Goal: Information Seeking & Learning: Learn about a topic

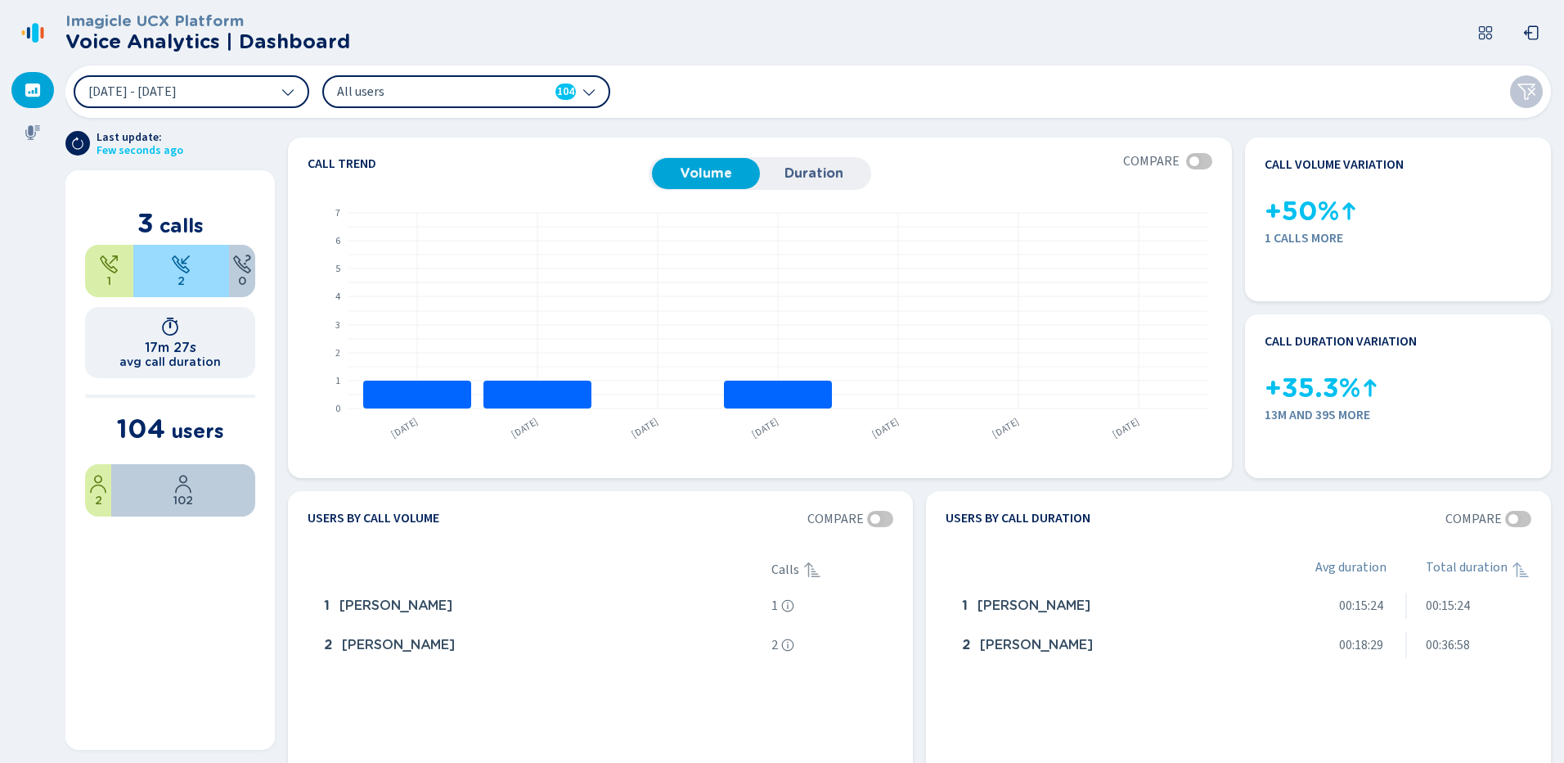
click at [28, 97] on icon at bounding box center [32, 89] width 15 height 13
click at [286, 93] on icon at bounding box center [287, 92] width 11 height 7
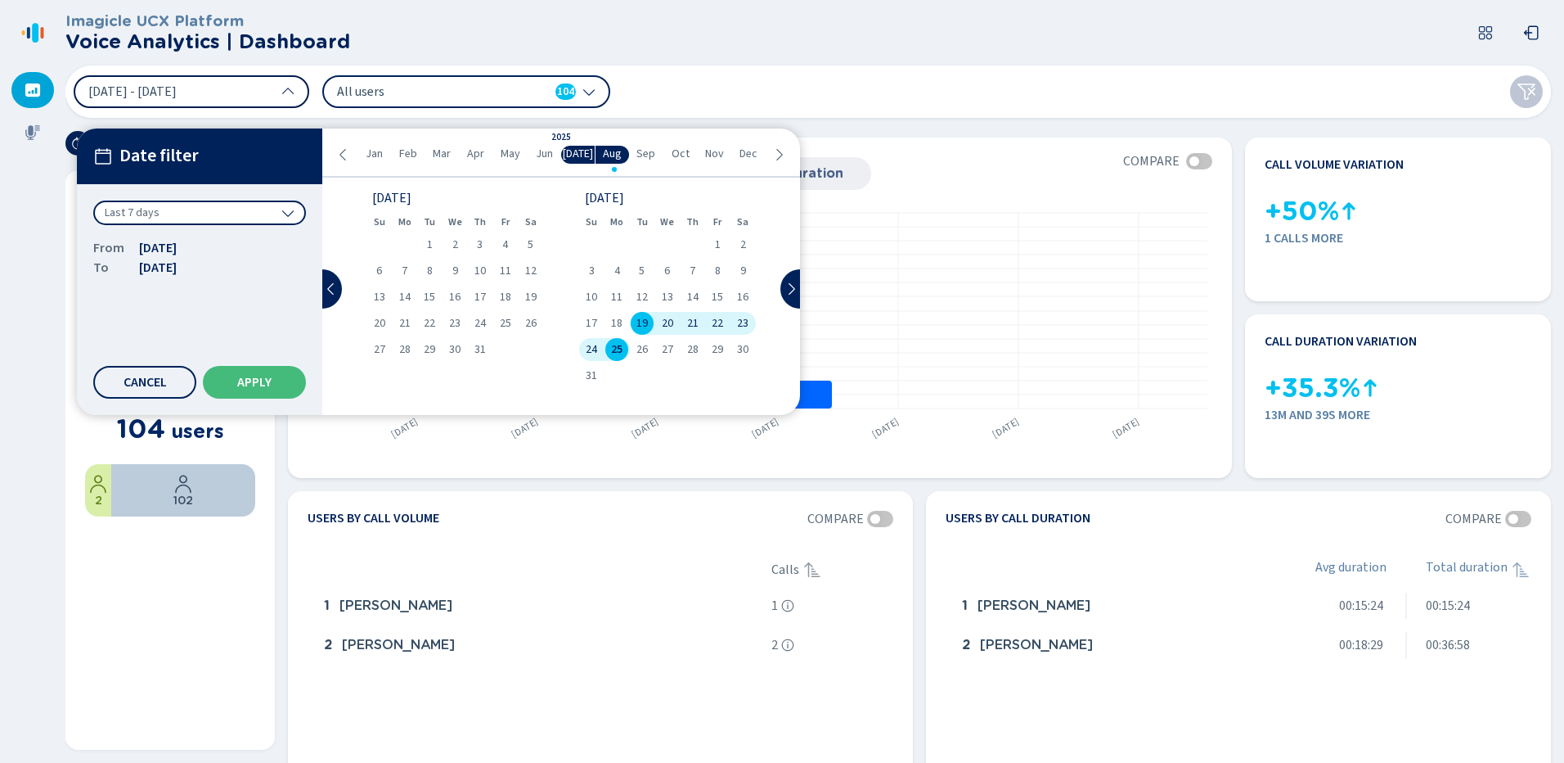
click at [353, 155] on ul "Jan Feb Mar Apr May Jun Jul Aug Sep Oct Nov Dec" at bounding box center [560, 155] width 421 height 18
click at [376, 159] on span "Jan" at bounding box center [374, 153] width 17 height 13
click at [459, 250] on div "1" at bounding box center [455, 244] width 25 height 23
click at [515, 303] on div "17" at bounding box center [505, 297] width 25 height 23
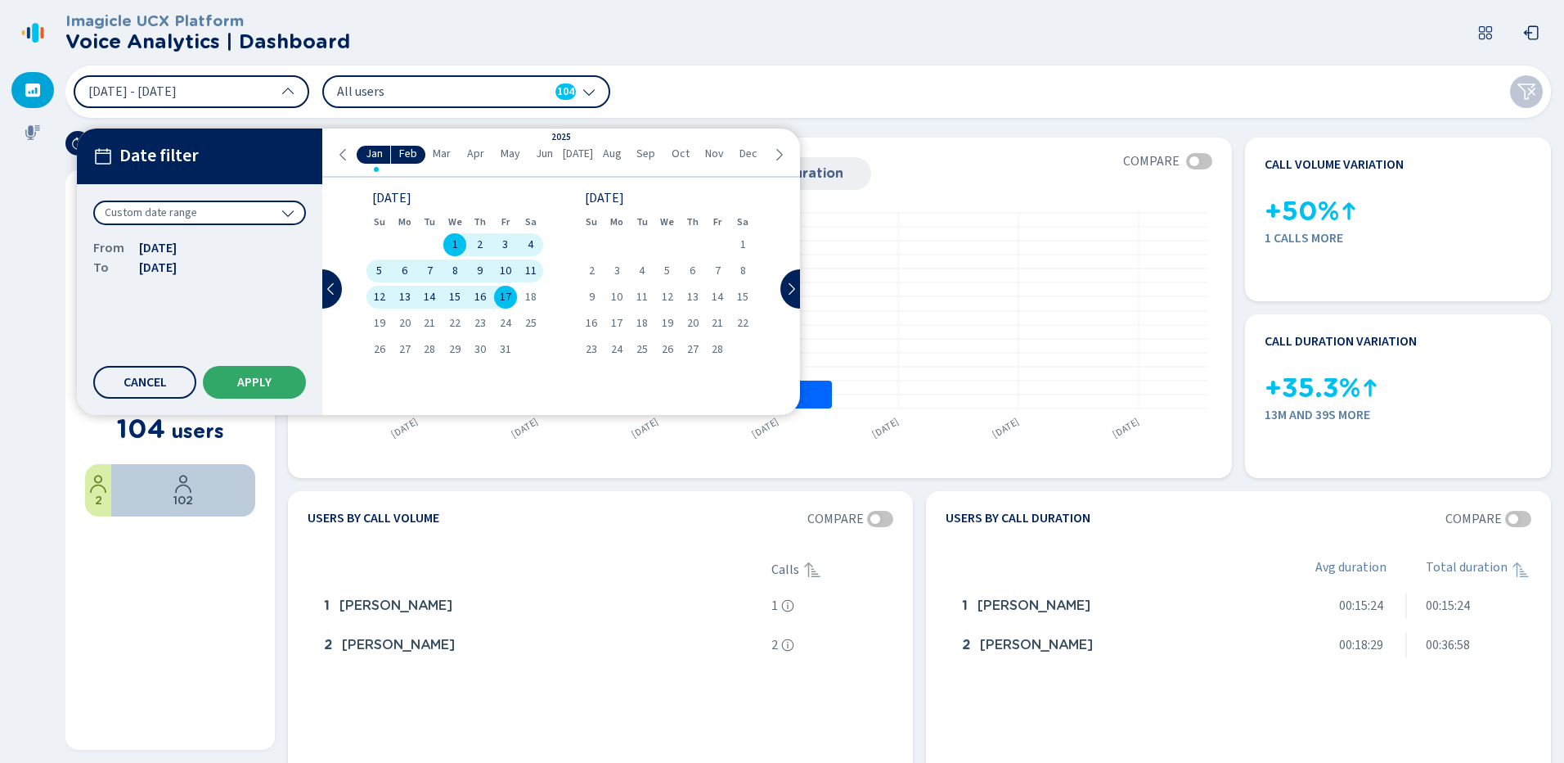
click at [266, 379] on span "Apply" at bounding box center [254, 382] width 34 height 13
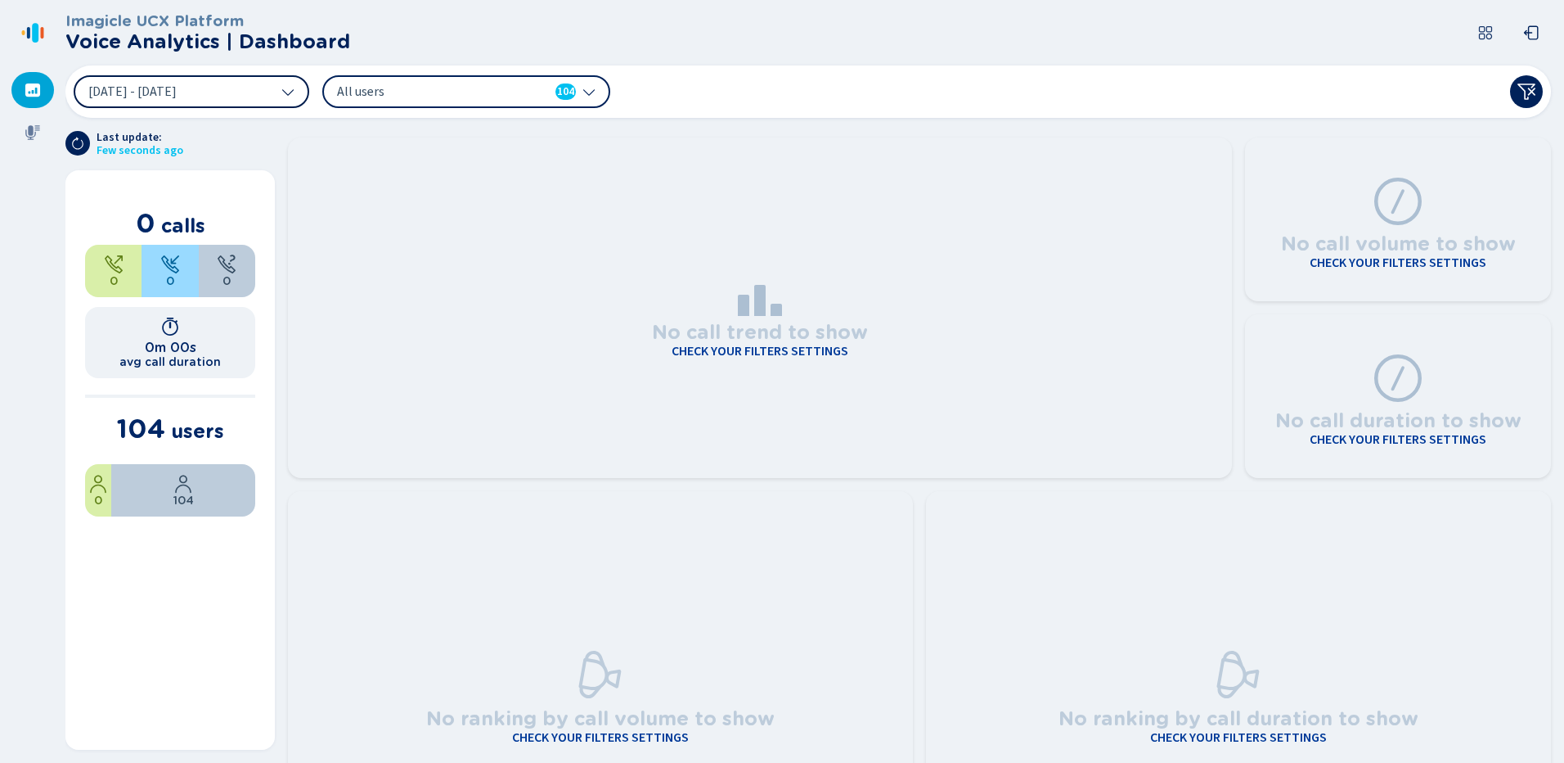
click at [587, 96] on icon at bounding box center [589, 91] width 13 height 13
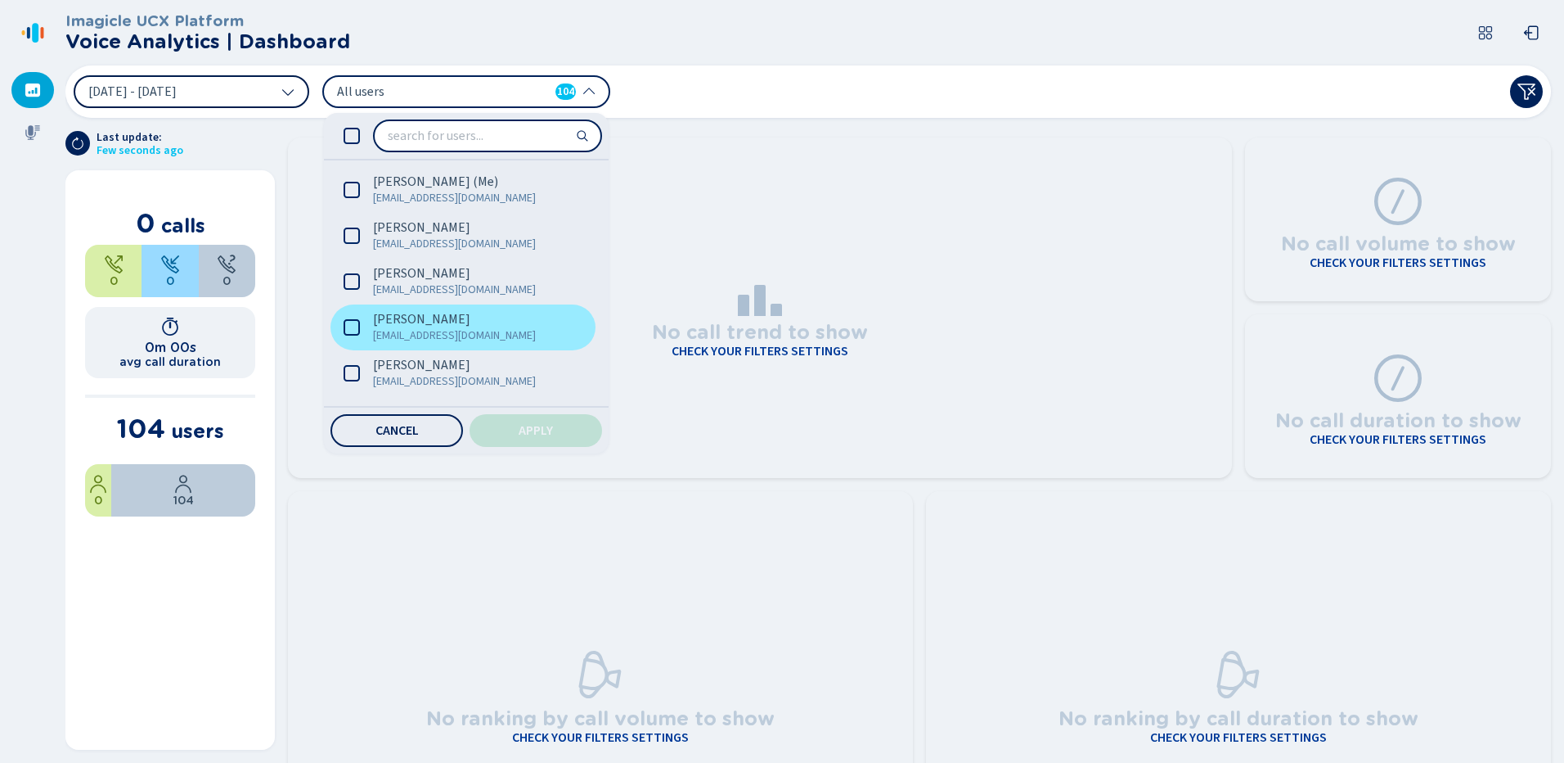
click at [351, 325] on icon at bounding box center [352, 327] width 16 height 16
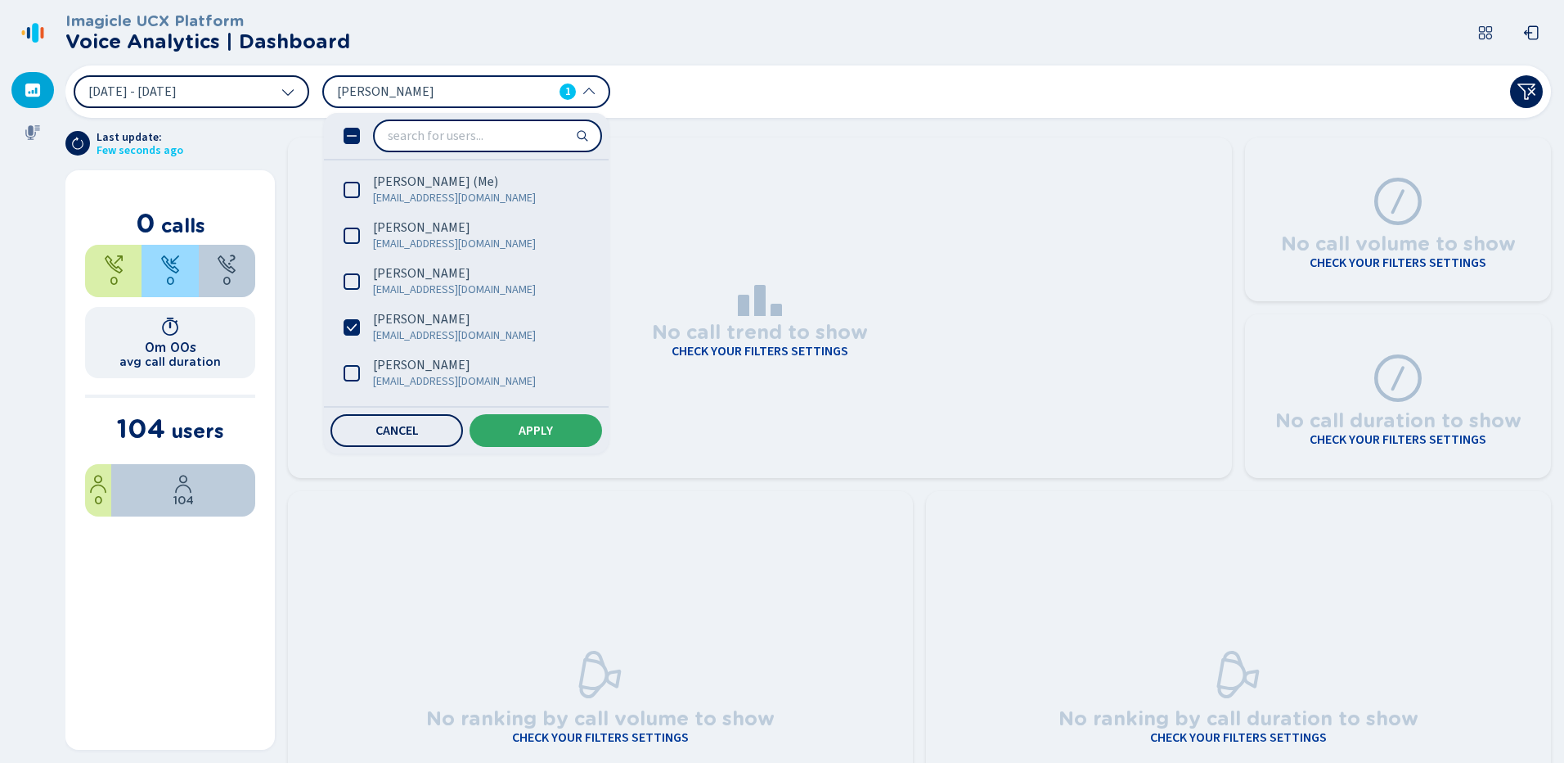
click at [536, 430] on span "Apply" at bounding box center [536, 430] width 34 height 13
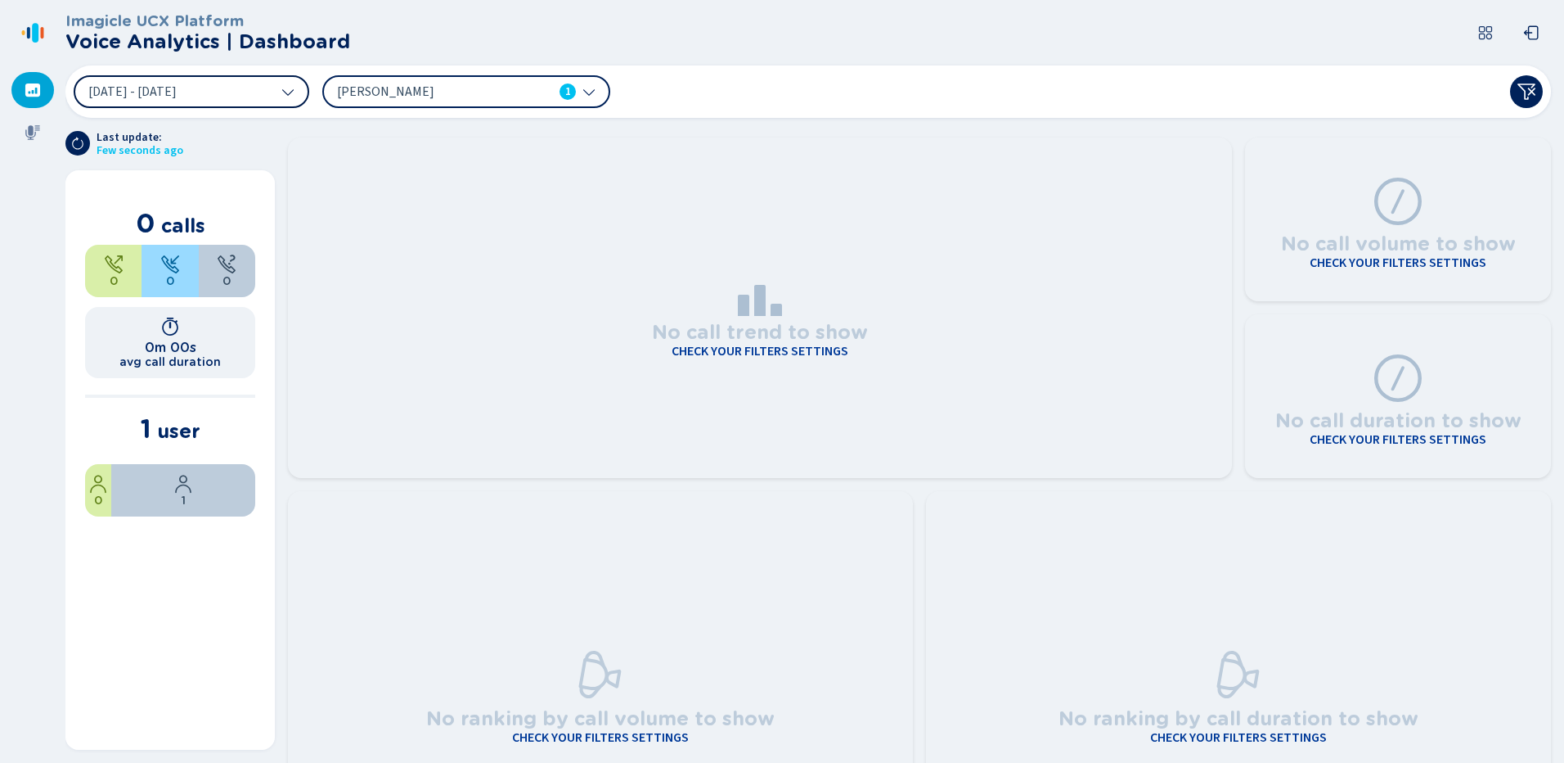
click at [1483, 29] on icon at bounding box center [1486, 33] width 16 height 16
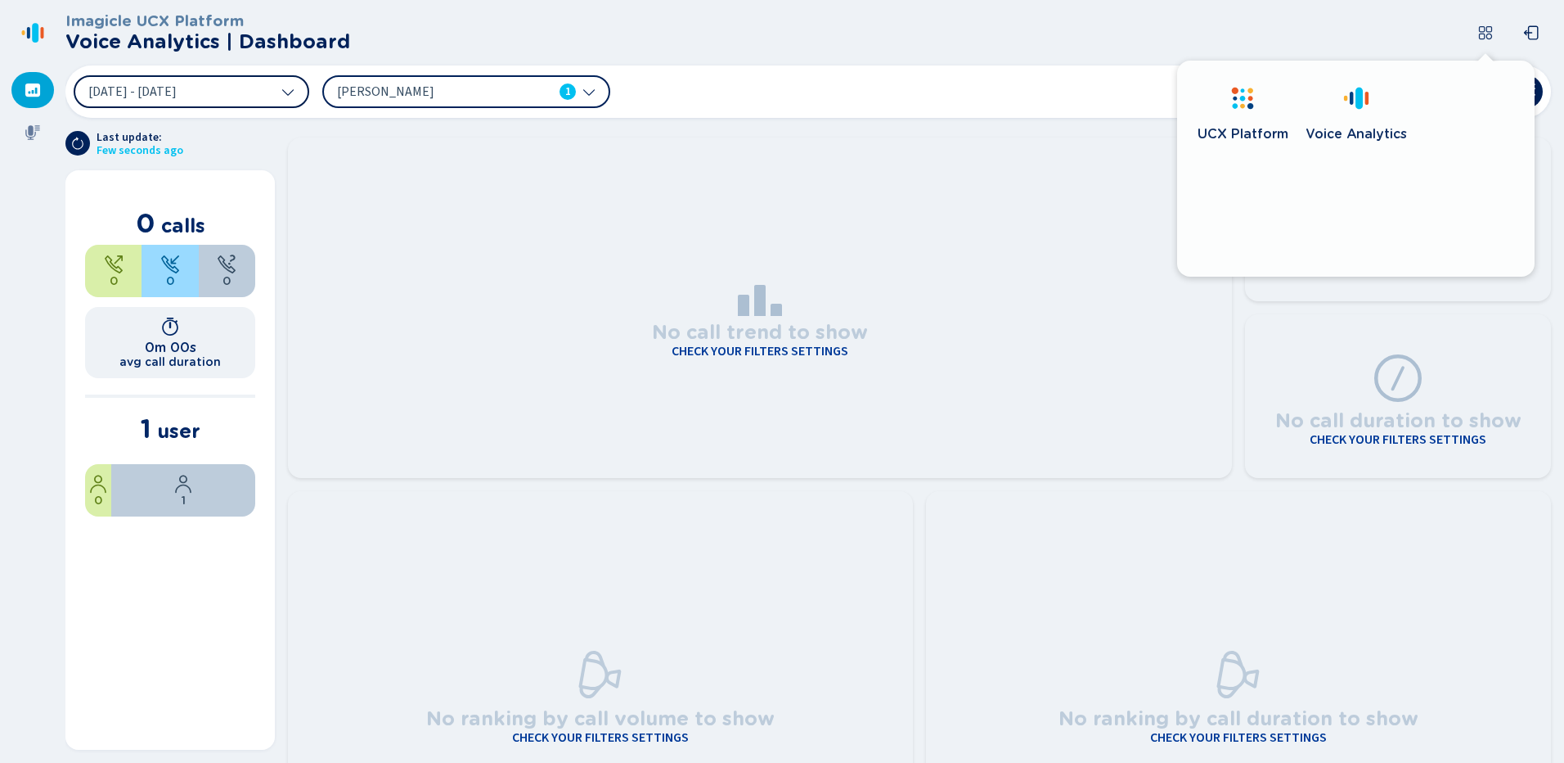
click at [1227, 141] on span "UCX Platform" at bounding box center [1243, 134] width 91 height 16
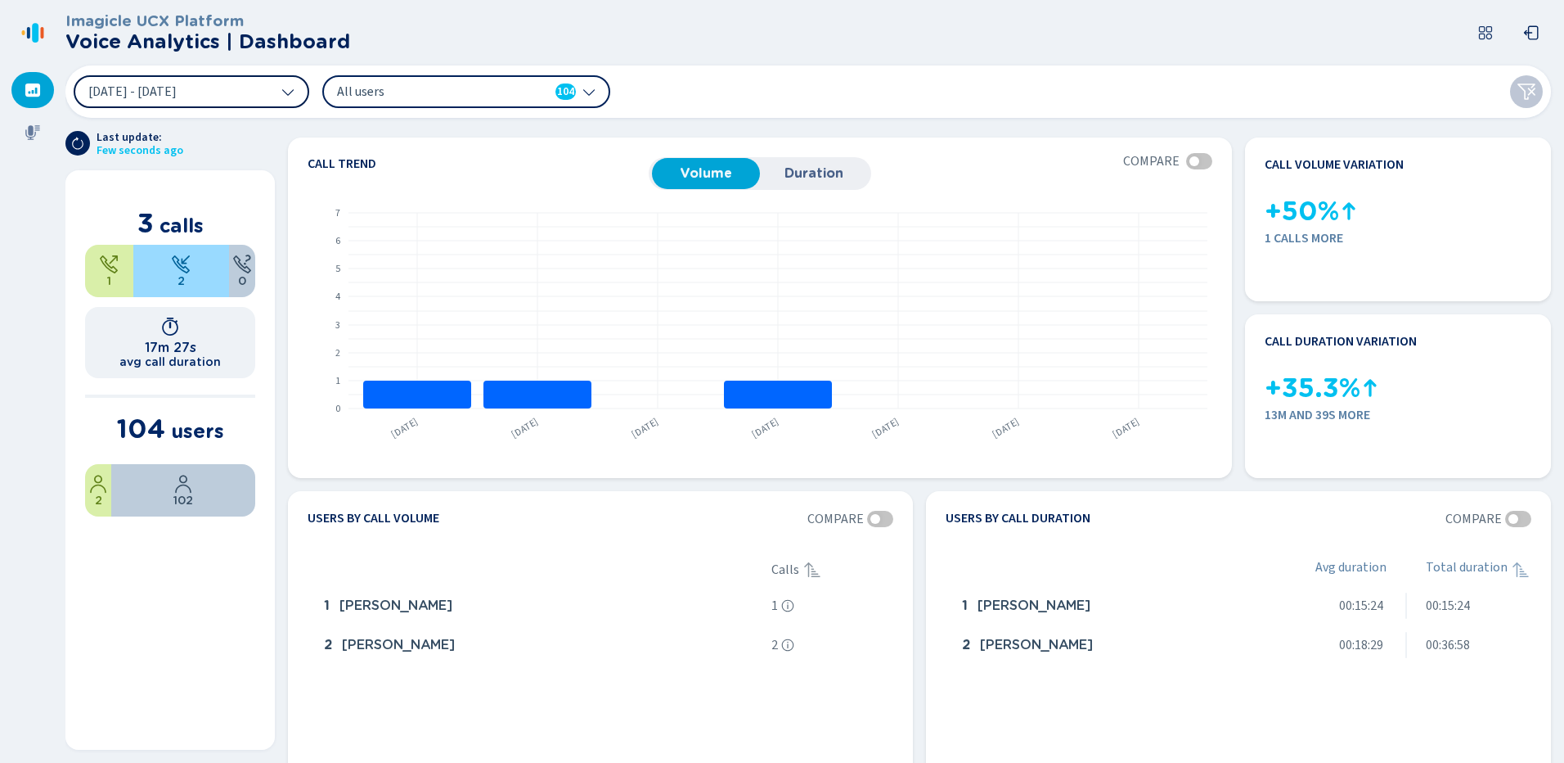
click at [284, 97] on icon at bounding box center [287, 91] width 13 height 13
drag, startPoint x: 25, startPoint y: 83, endPoint x: 47, endPoint y: 96, distance: 26.0
click at [38, 89] on icon at bounding box center [33, 90] width 16 height 16
click at [1488, 34] on icon at bounding box center [1485, 32] width 13 height 13
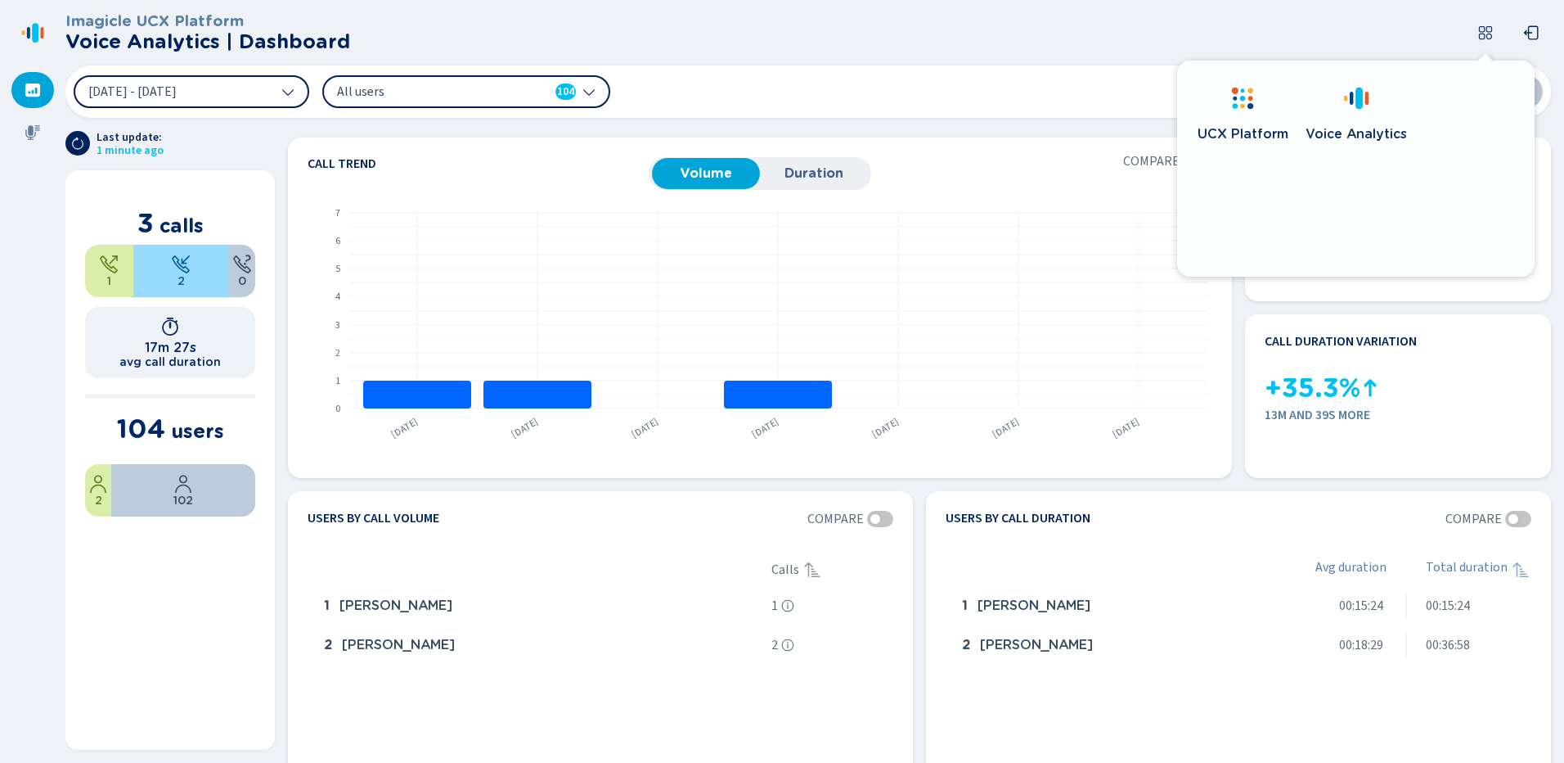
click at [1222, 137] on span "UCX Platform" at bounding box center [1243, 134] width 91 height 16
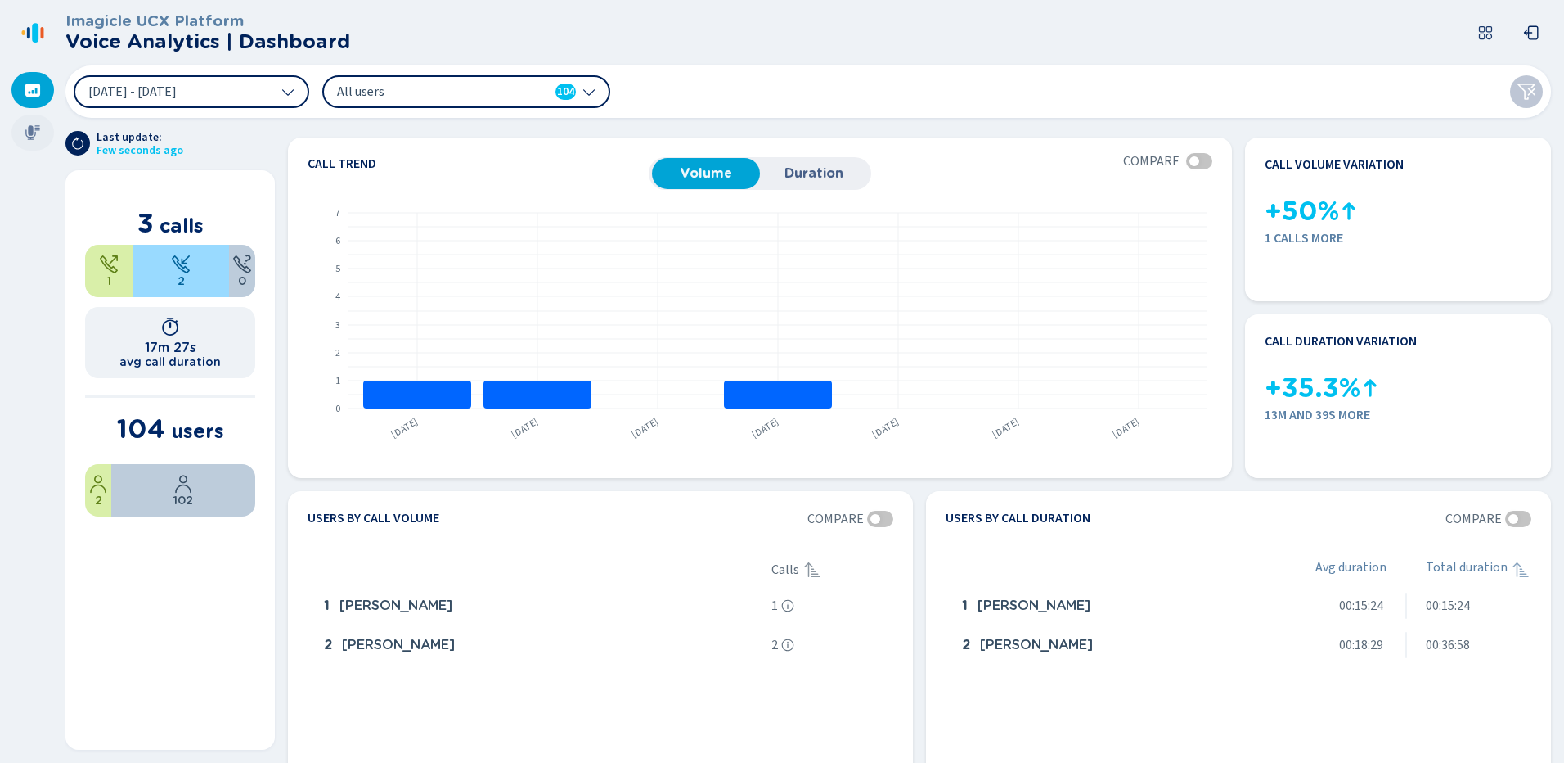
click at [34, 135] on icon at bounding box center [32, 132] width 15 height 15
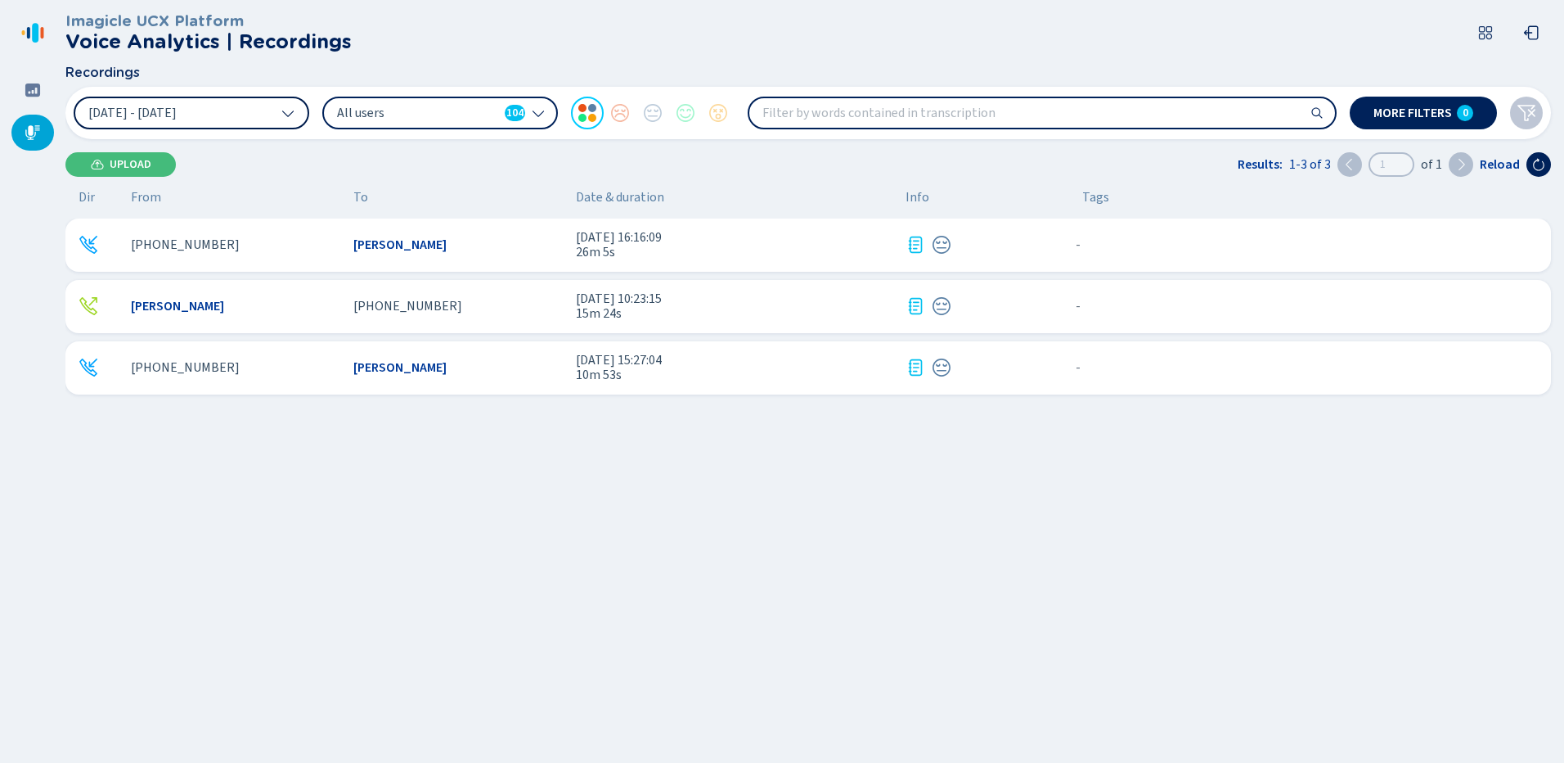
click at [285, 118] on icon at bounding box center [287, 112] width 13 height 13
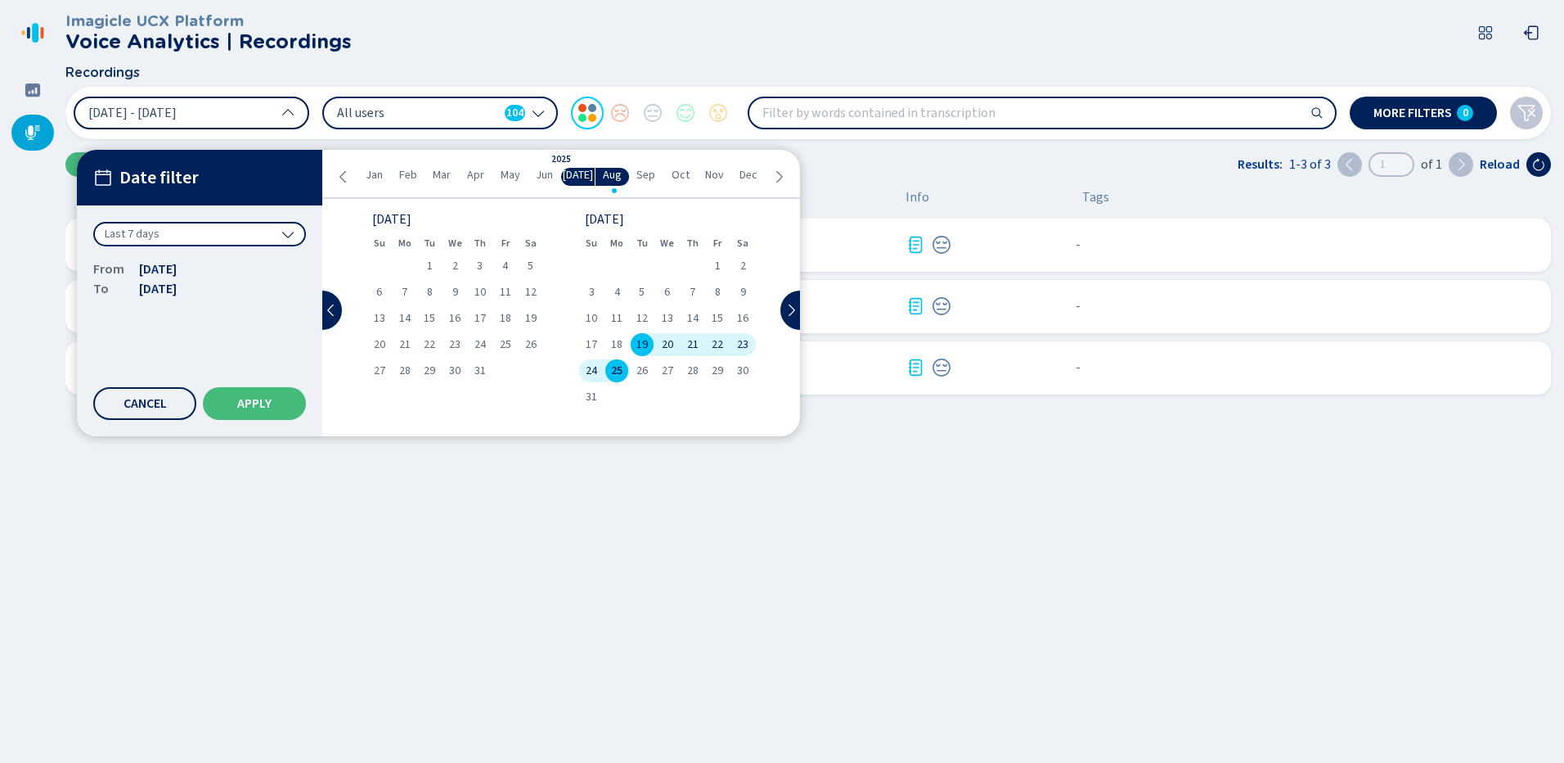
click at [374, 169] on span "Jan" at bounding box center [374, 175] width 17 height 13
click at [485, 264] on div "2" at bounding box center [480, 265] width 25 height 23
click at [486, 320] on div "16" at bounding box center [480, 318] width 25 height 23
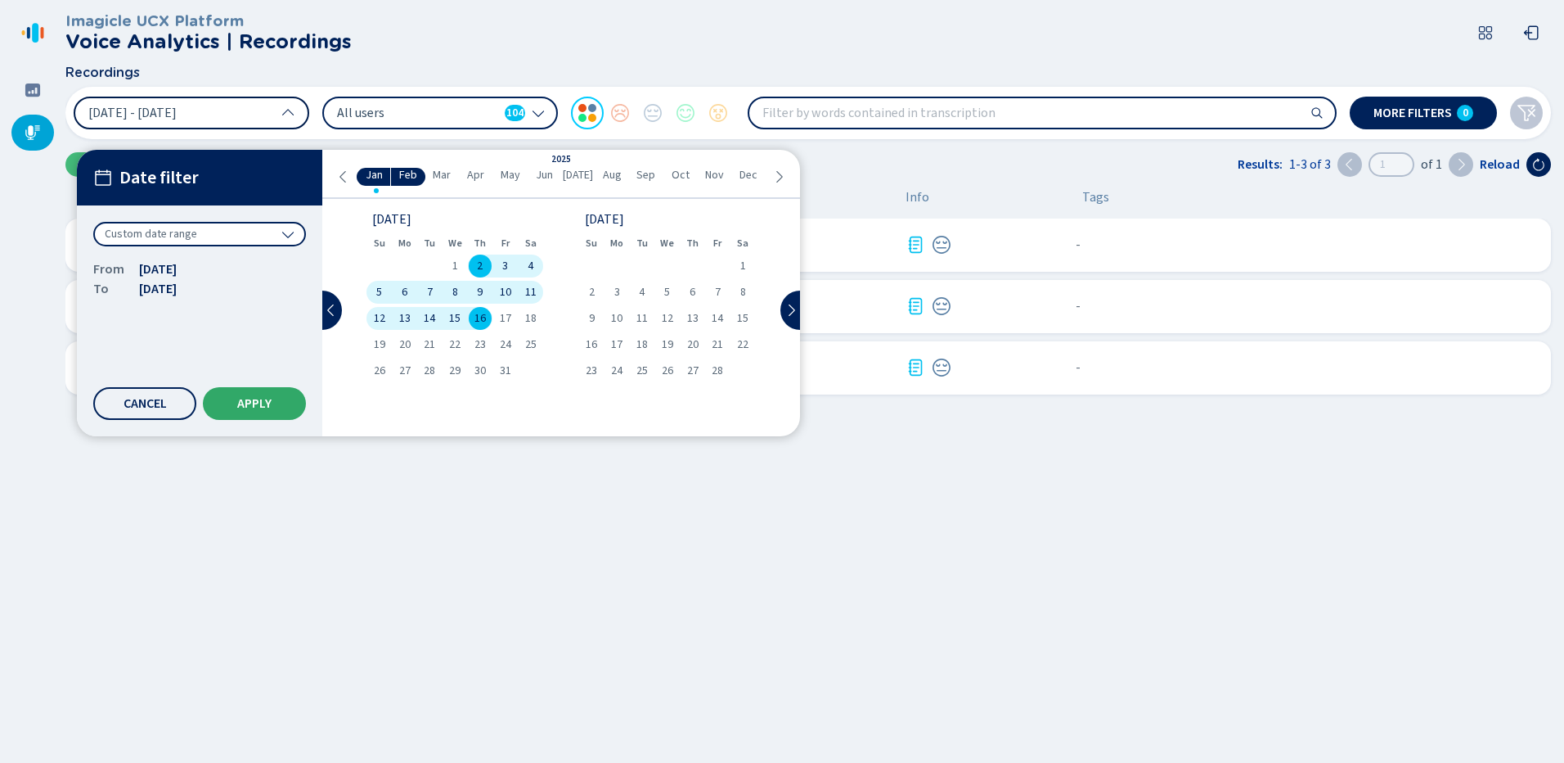
click at [280, 403] on button "Apply" at bounding box center [254, 403] width 103 height 33
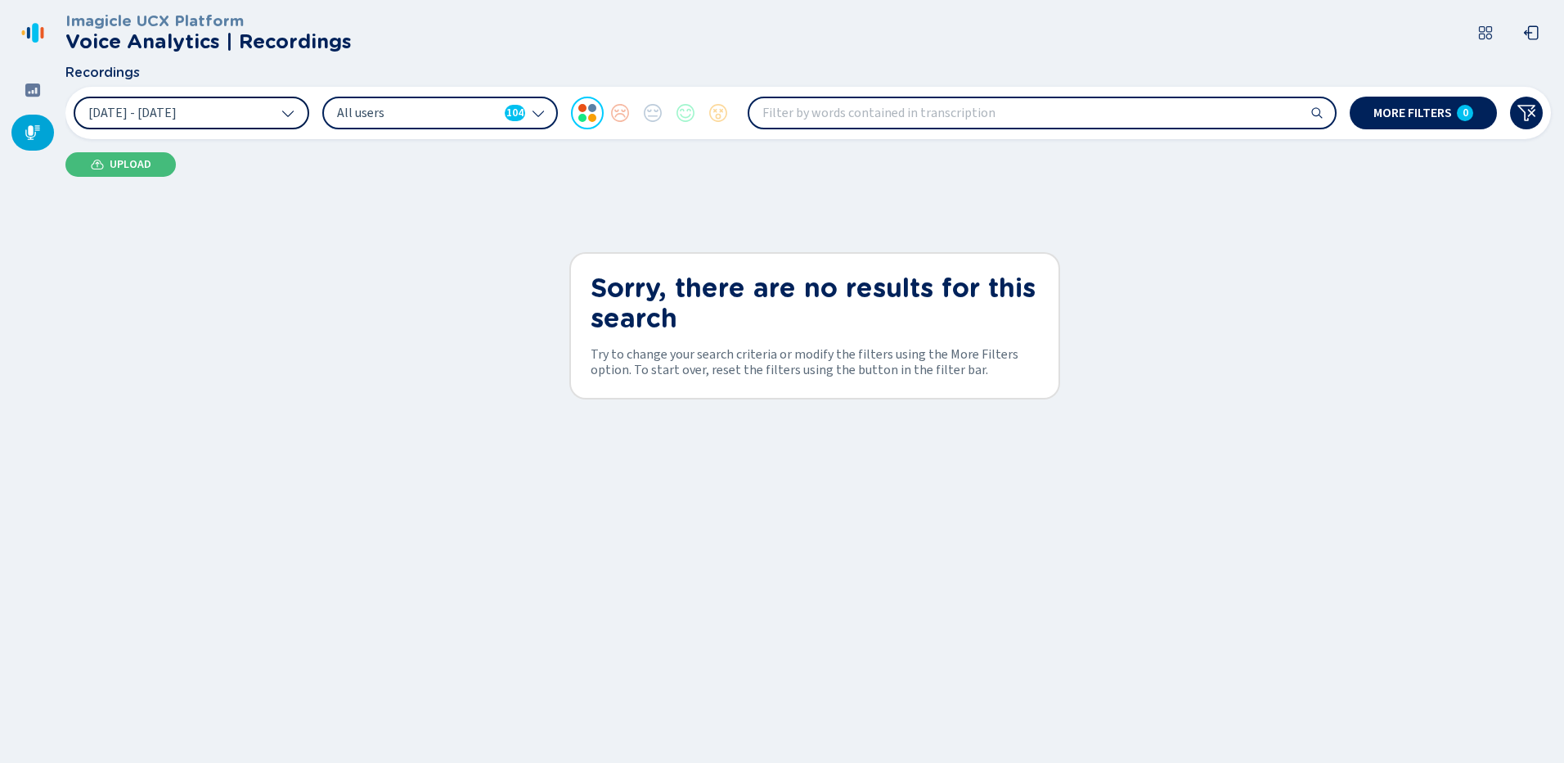
click at [292, 117] on icon at bounding box center [287, 112] width 13 height 13
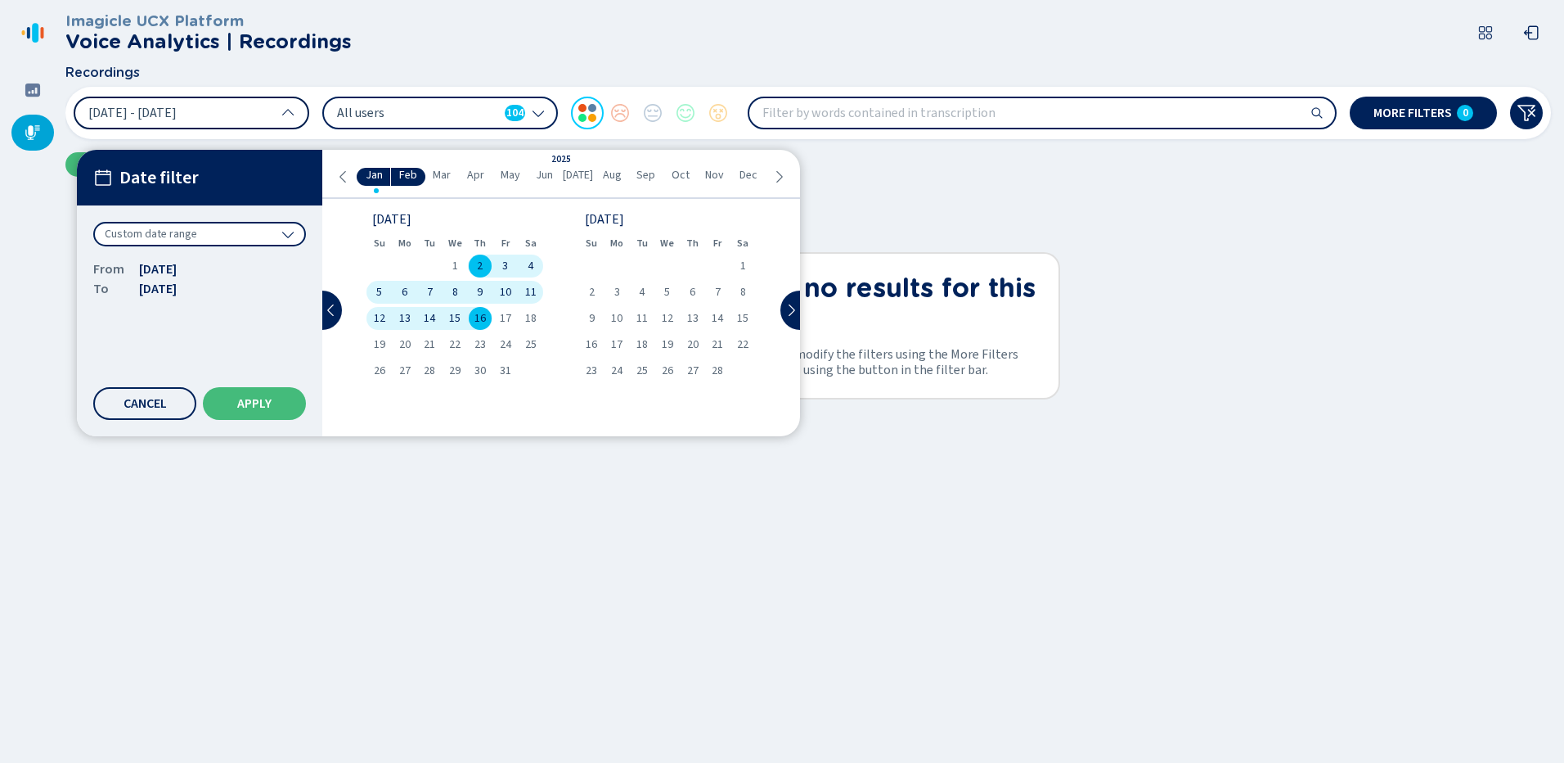
click at [444, 179] on span "Mar" at bounding box center [442, 175] width 18 height 13
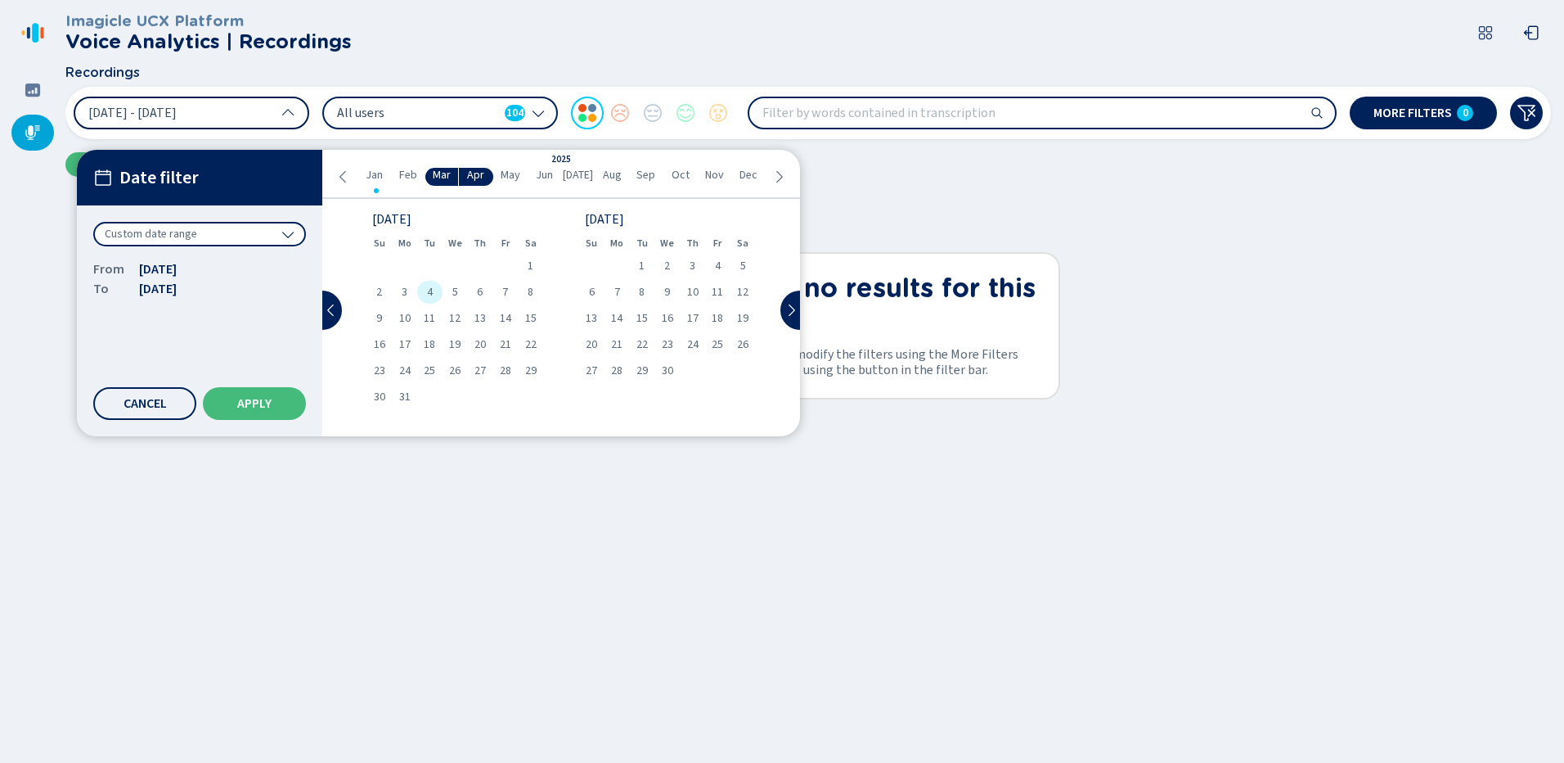
click at [420, 295] on div "4" at bounding box center [429, 292] width 25 height 23
click at [484, 327] on div "13" at bounding box center [480, 318] width 25 height 23
click at [272, 398] on button "Apply" at bounding box center [254, 403] width 103 height 33
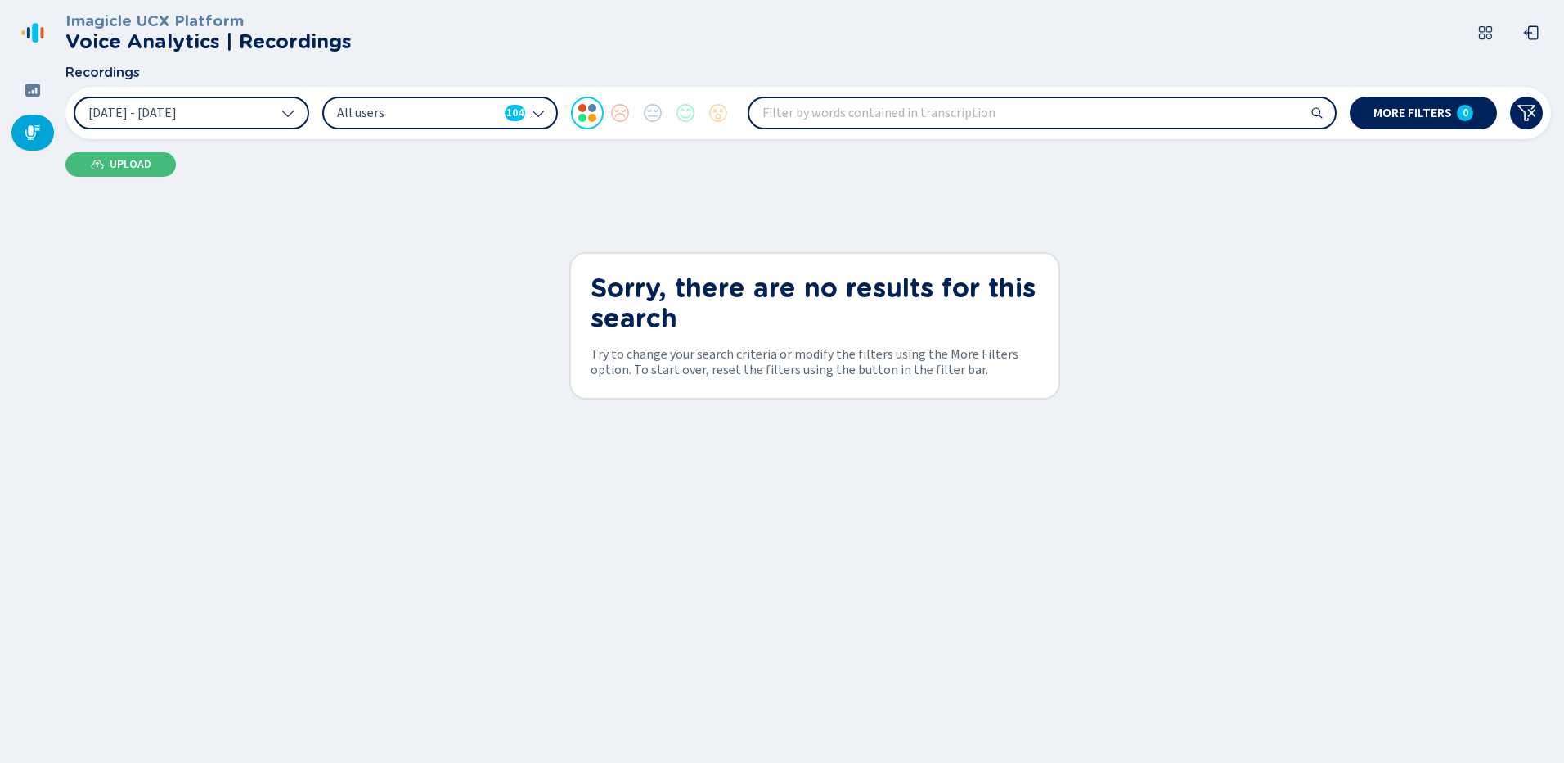
click at [284, 111] on icon at bounding box center [287, 112] width 13 height 13
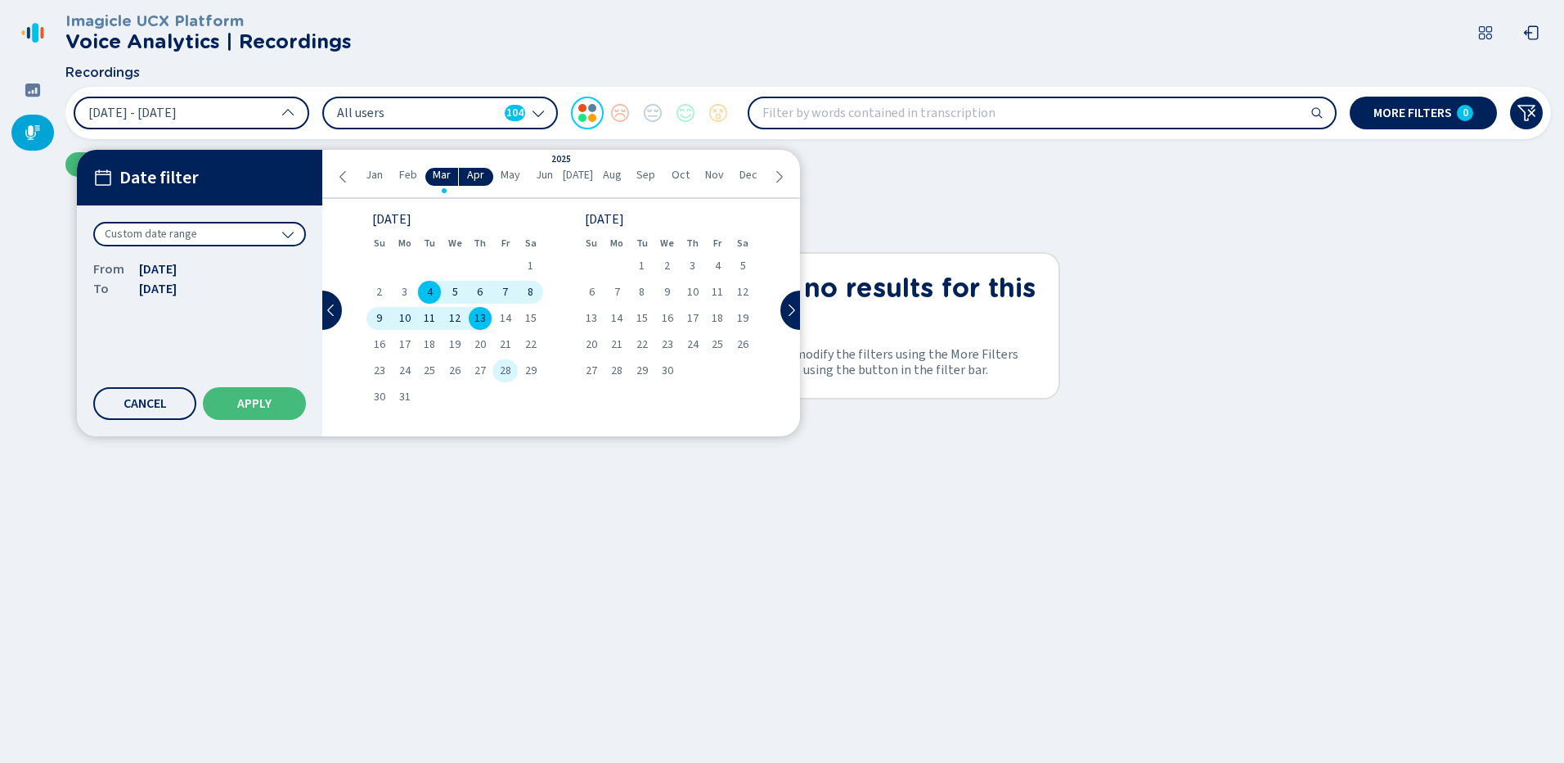
drag, startPoint x: 479, startPoint y: 318, endPoint x: 494, endPoint y: 362, distance: 45.8
click at [494, 362] on div "1 2 3 4 5 6 7 8 9 10 11 12 13 14 15 16 17 18 19 20 21 22 23 24 25 26 27 28 29 3…" at bounding box center [455, 331] width 177 height 154
click at [506, 376] on span "28" at bounding box center [505, 370] width 11 height 11
click at [461, 301] on div "5" at bounding box center [455, 292] width 25 height 23
click at [274, 395] on button "Apply" at bounding box center [254, 403] width 103 height 33
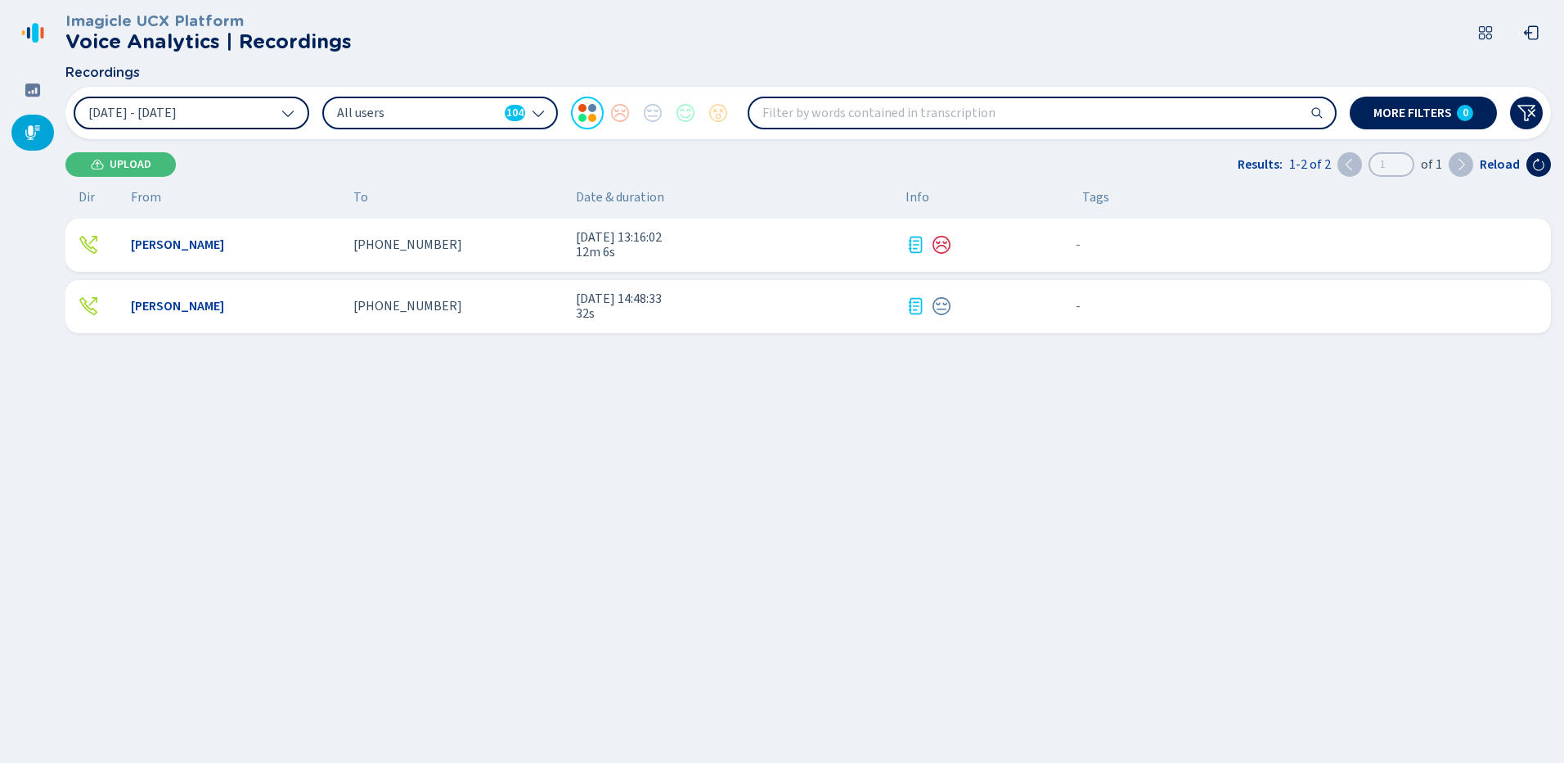
click at [170, 255] on div "[PERSON_NAME] [PHONE_NUMBER] [DATE] 13:16:02 12m 6s - {{hiddenTagsCount}} more" at bounding box center [808, 244] width 1486 height 53
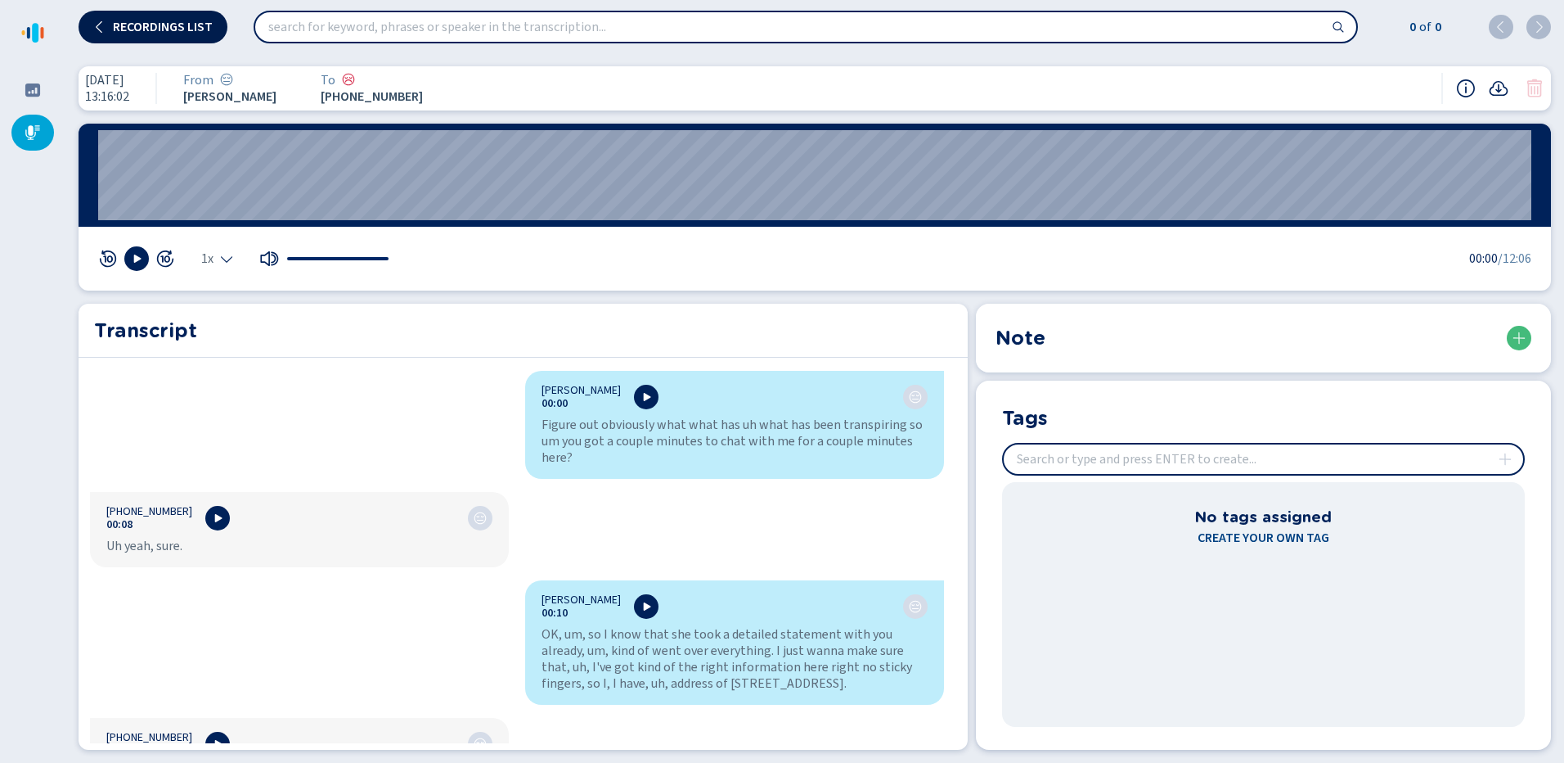
click at [99, 32] on icon at bounding box center [99, 26] width 13 height 13
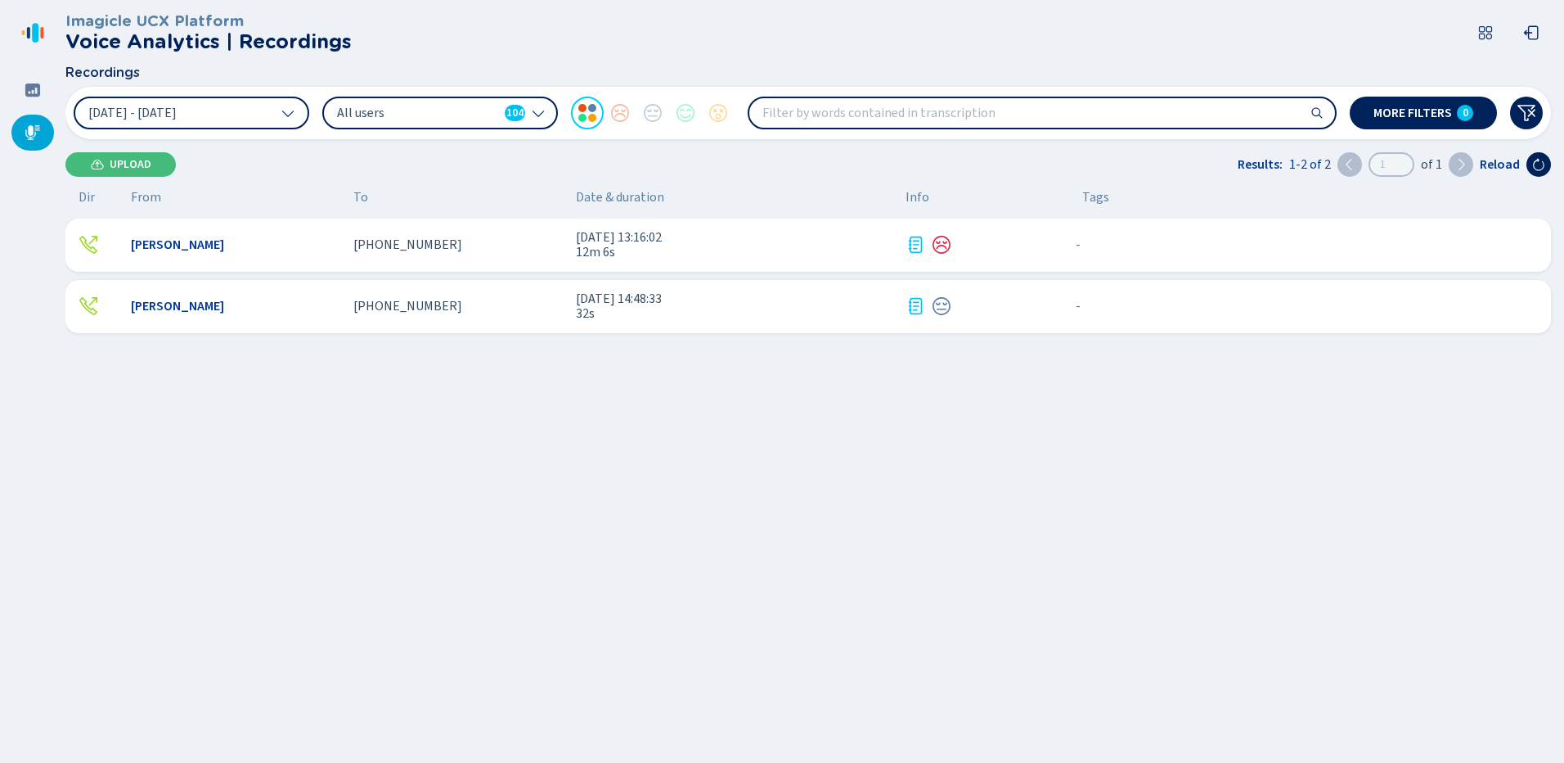
click at [536, 112] on icon at bounding box center [538, 112] width 13 height 13
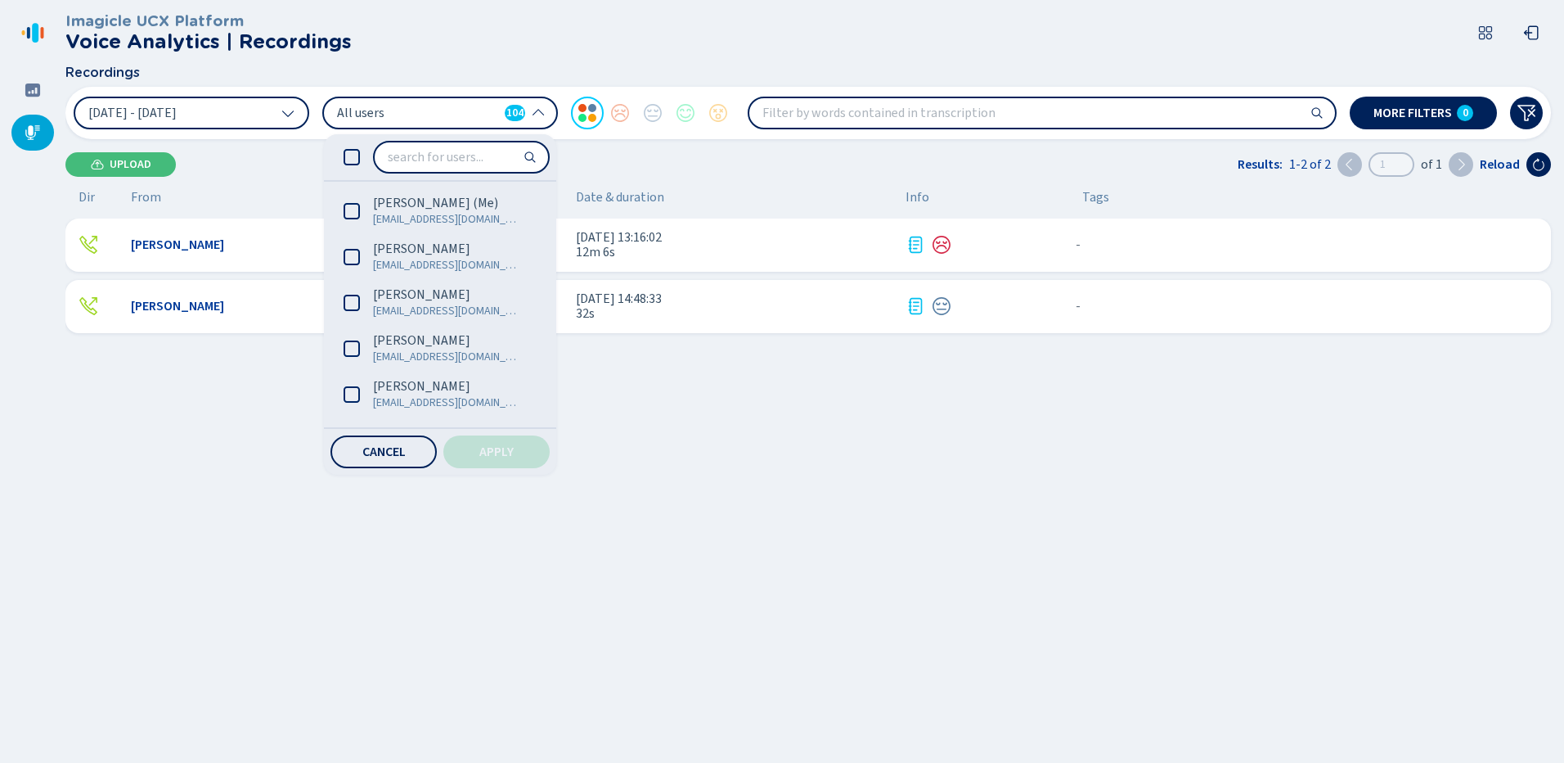
click at [597, 169] on div "Upload Results: 1-2 of 2 1 of 1 Reload" at bounding box center [808, 164] width 1486 height 25
